Goal: Complete application form

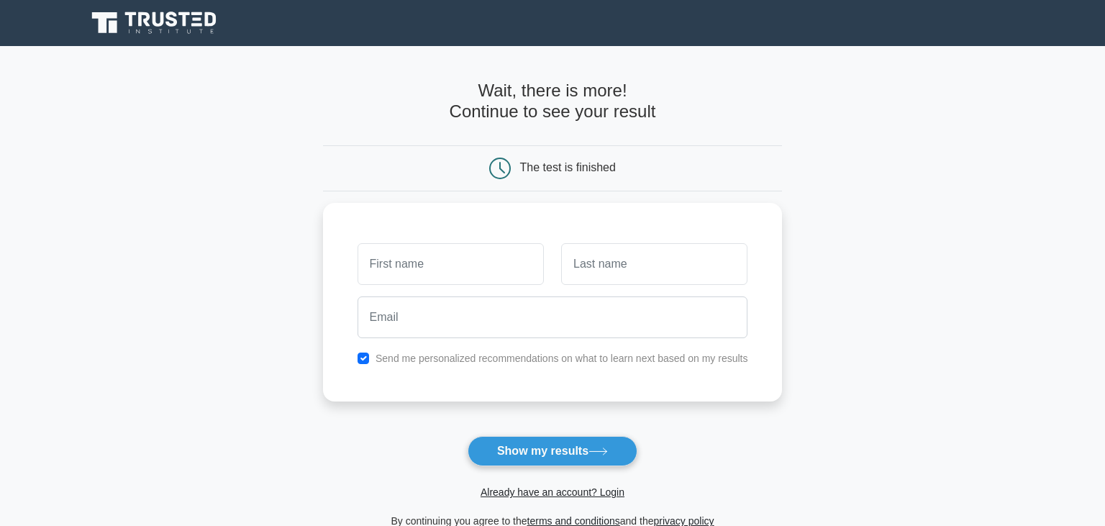
scroll to position [196, 0]
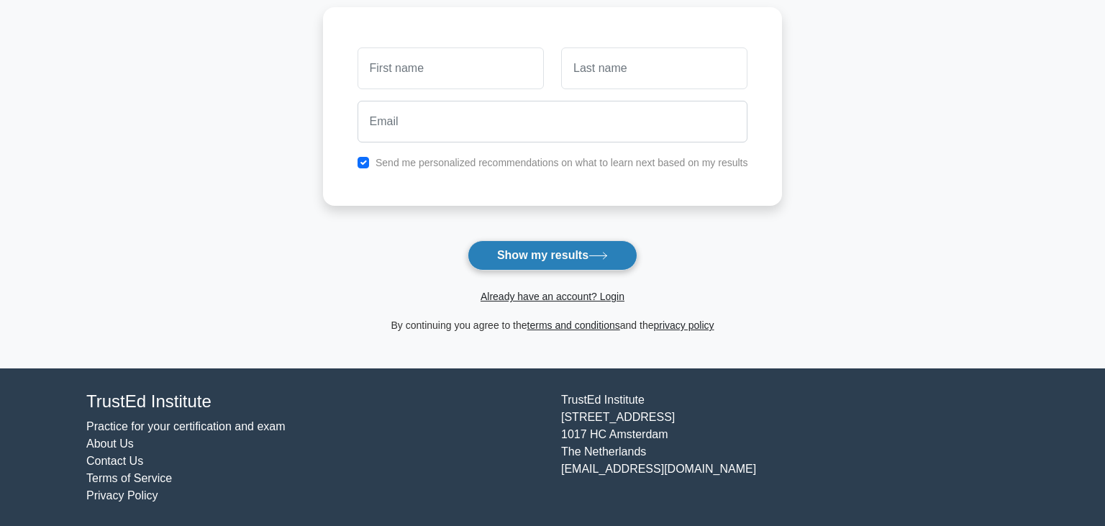
click at [488, 260] on button "Show my results" at bounding box center [553, 255] width 170 height 30
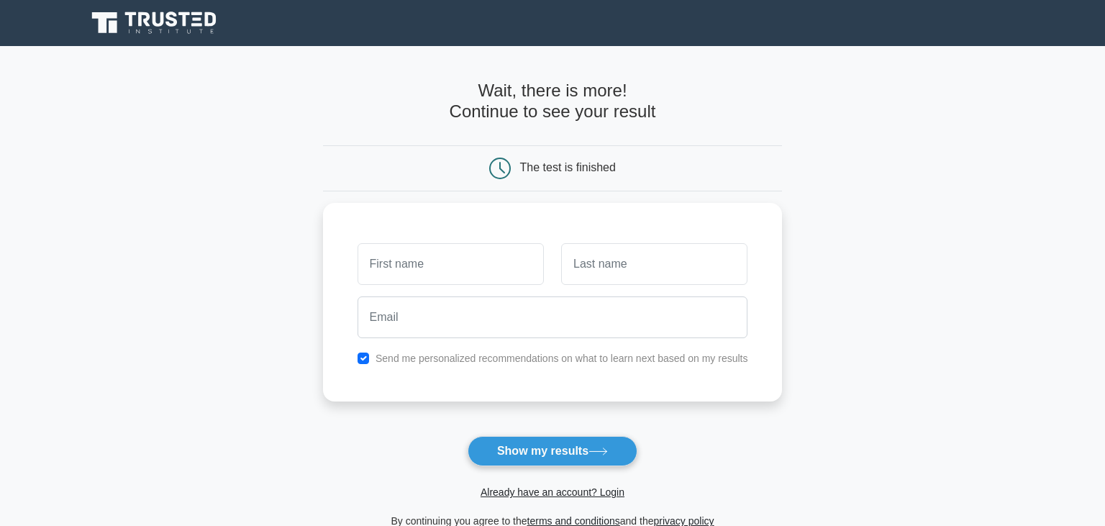
click at [859, 283] on main "Wait, there is more! Continue to see your result The test is finished and the" at bounding box center [552, 305] width 1105 height 518
click at [511, 275] on input "text" at bounding box center [451, 261] width 186 height 42
type input "dupontaj"
click at [632, 265] on input "jea," at bounding box center [654, 261] width 186 height 42
type input "jean"
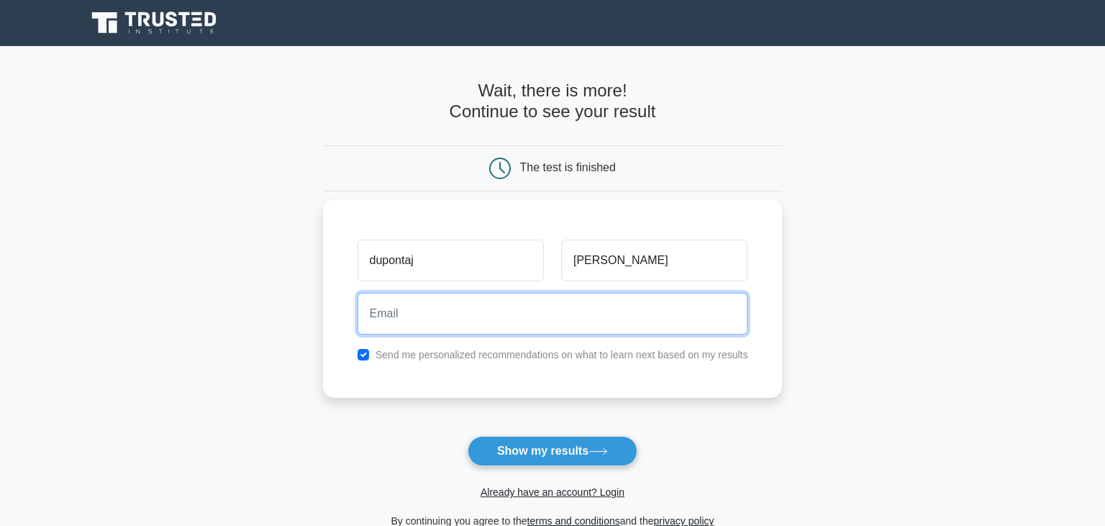
type input "j"
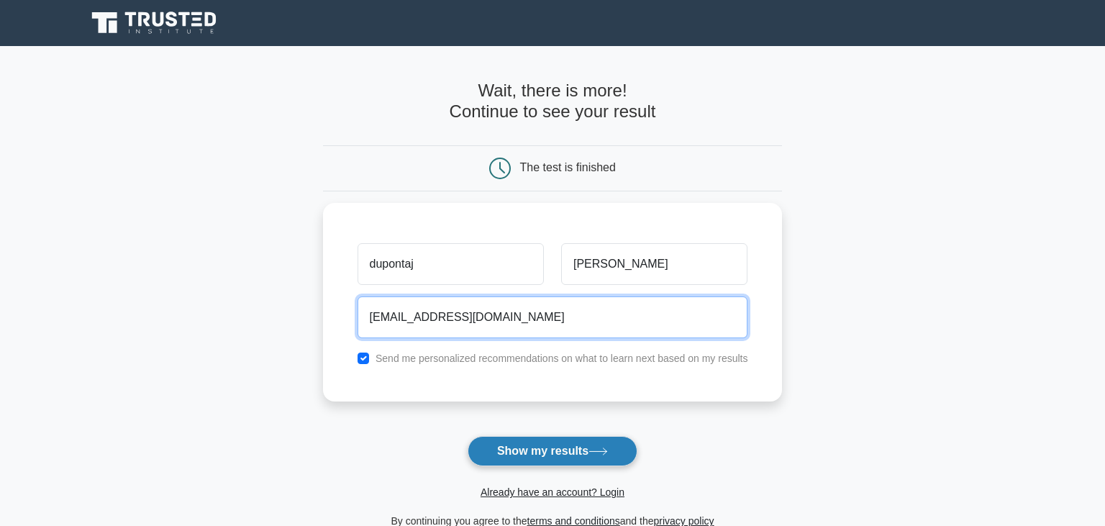
type input "dupontaj@dm.fr"
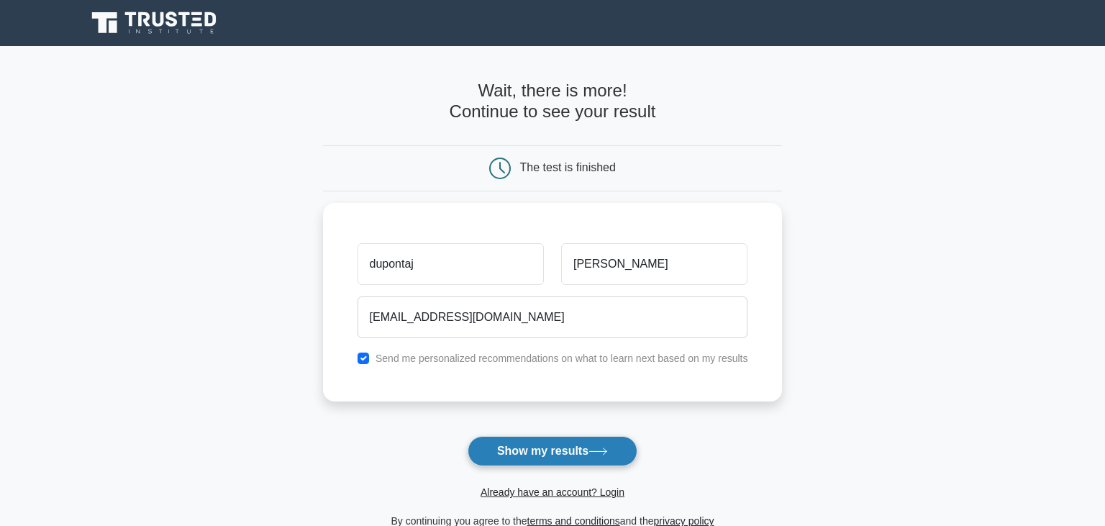
click at [543, 442] on button "Show my results" at bounding box center [553, 451] width 170 height 30
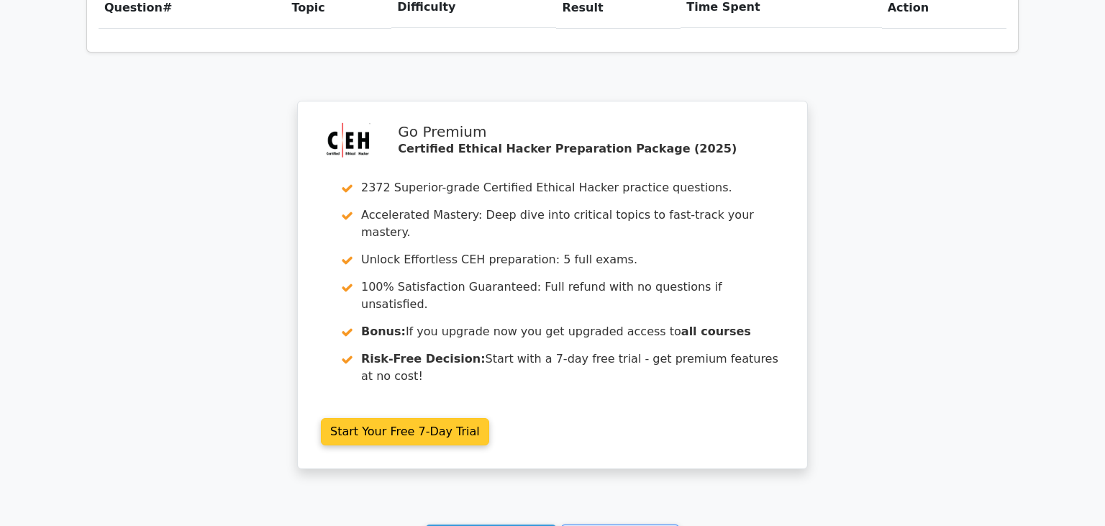
scroll to position [1139, 0]
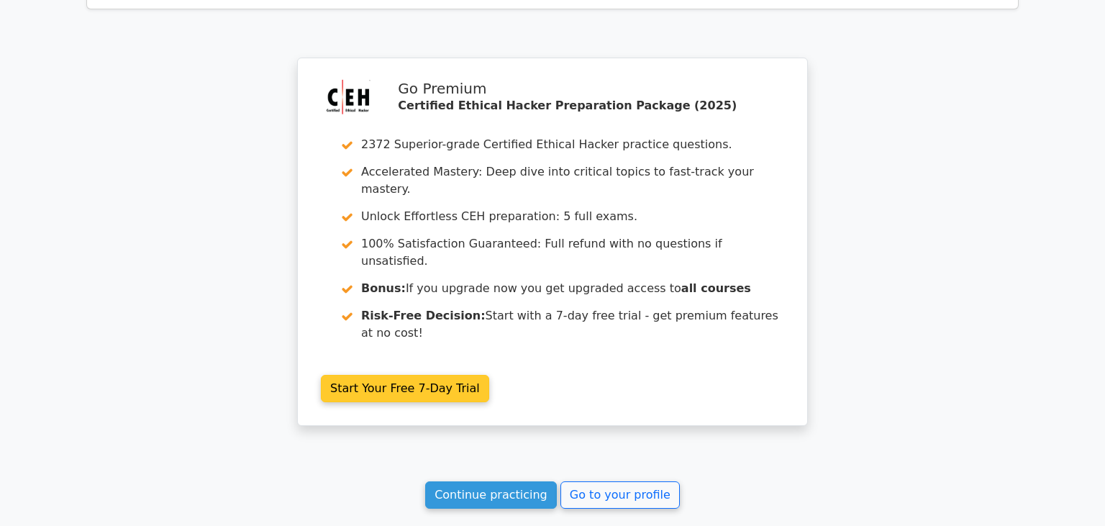
click at [436, 375] on link "Start Your Free 7-Day Trial" at bounding box center [405, 388] width 168 height 27
